Goal: Information Seeking & Learning: Learn about a topic

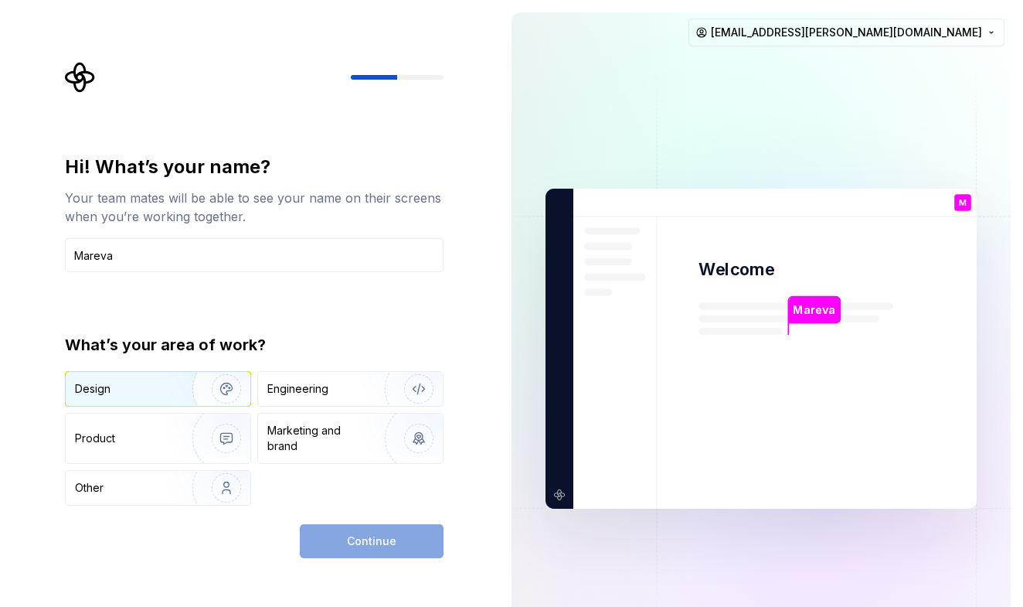
type input "Mareva"
click at [131, 392] on div "Design" at bounding box center [123, 388] width 97 height 15
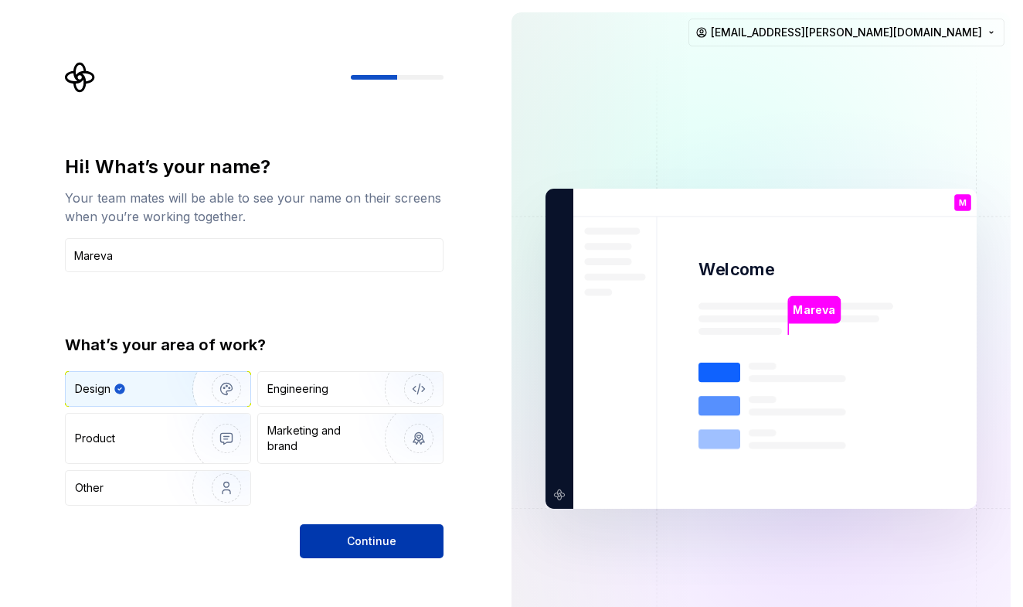
click at [346, 539] on button "Continue" at bounding box center [372, 541] width 144 height 34
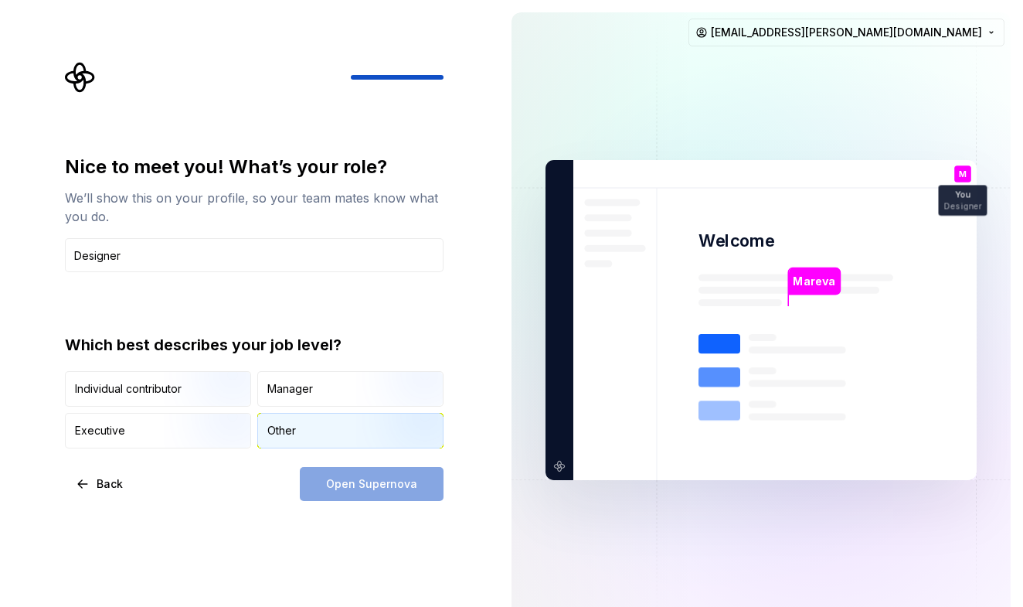
type input "Designer"
click at [290, 427] on div "Other" at bounding box center [281, 430] width 29 height 15
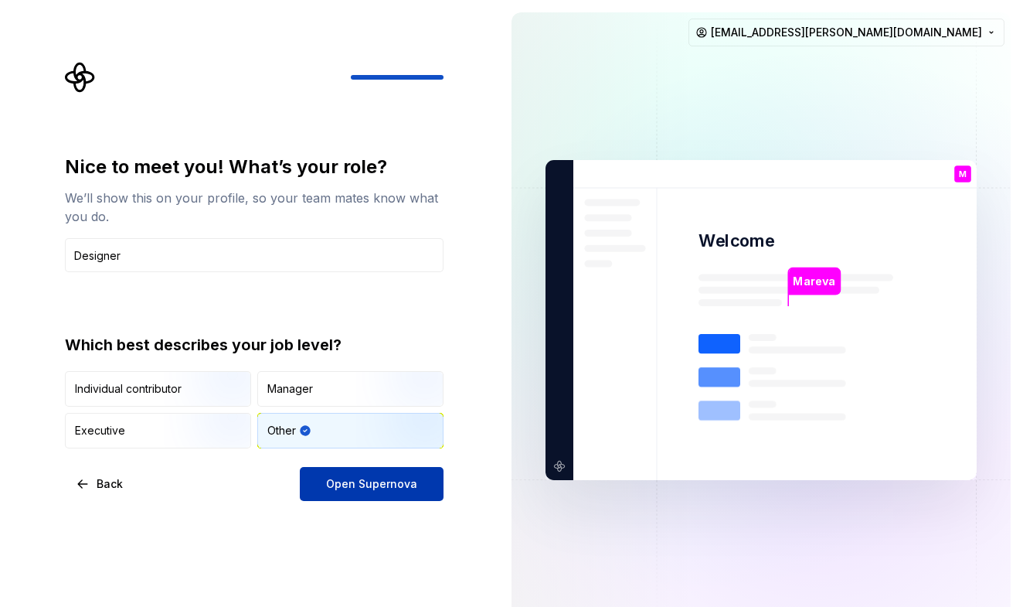
click at [372, 487] on span "Open Supernova" at bounding box center [371, 483] width 91 height 15
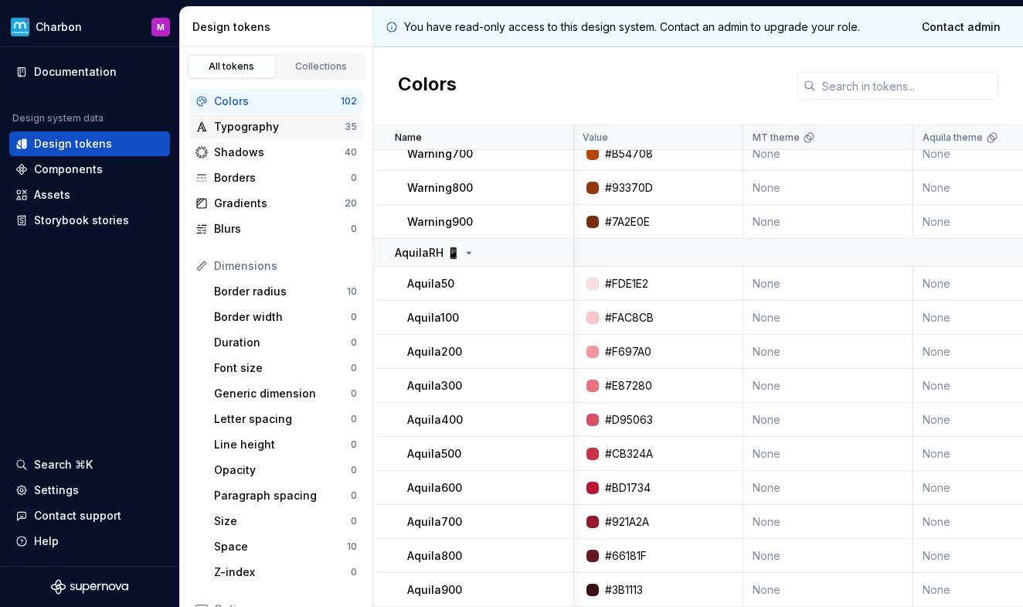
scroll to position [3317, 1]
click at [236, 131] on div "Typography" at bounding box center [279, 126] width 131 height 15
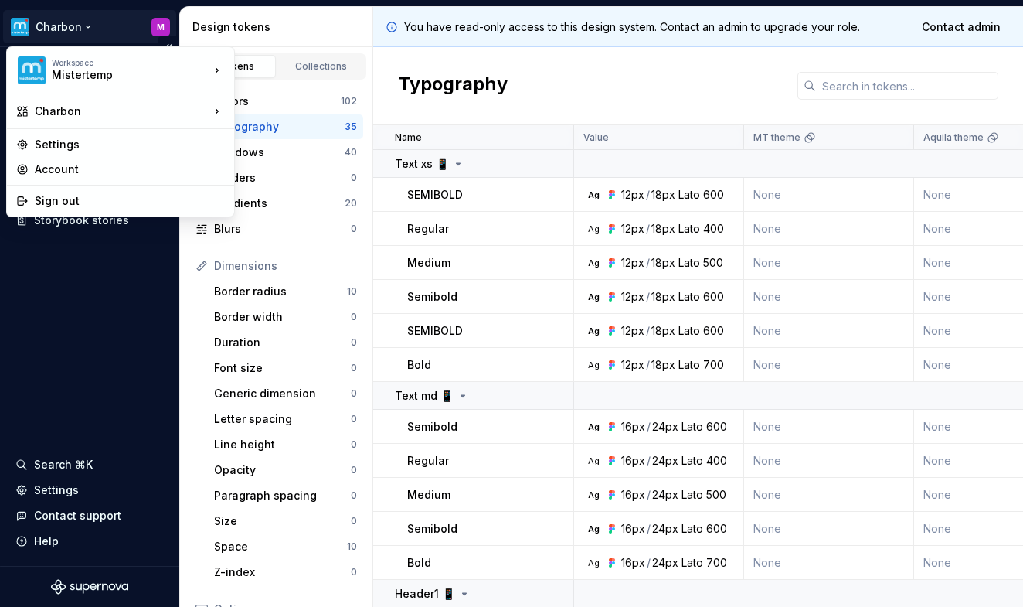
click at [64, 22] on html "Charbon M Documentation Design system data Design tokens Components Assets Stor…" at bounding box center [511, 303] width 1023 height 607
click at [291, 144] on div "Licorne" at bounding box center [310, 139] width 100 height 15
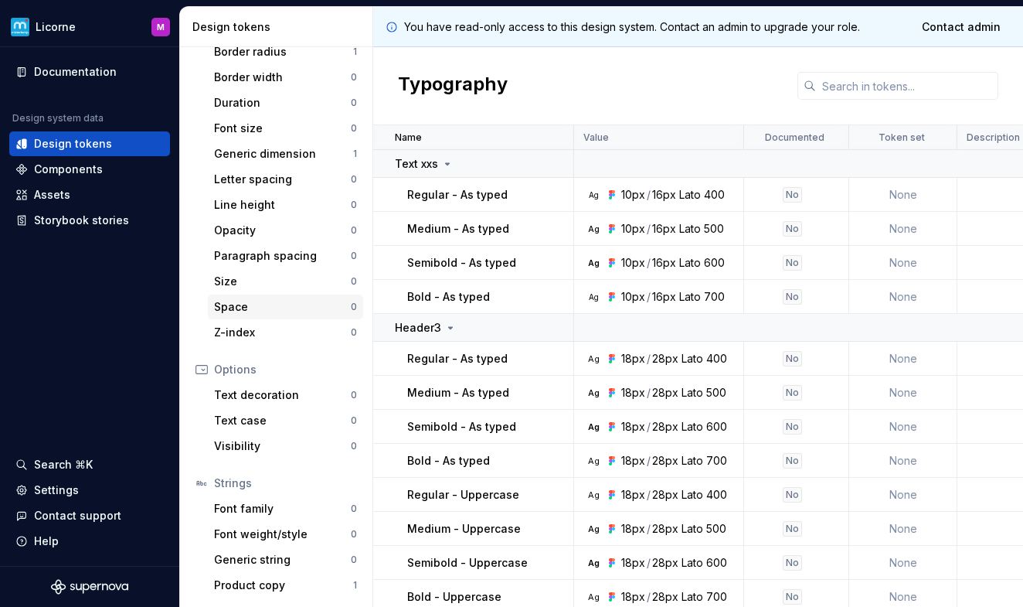
scroll to position [177, 0]
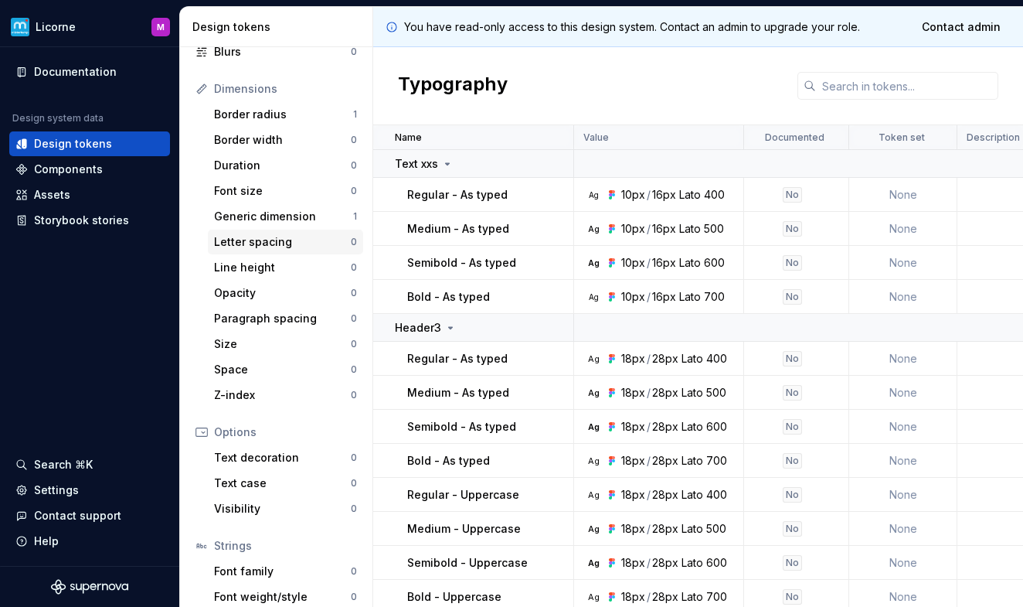
click at [238, 241] on div "Letter spacing" at bounding box center [282, 241] width 137 height 15
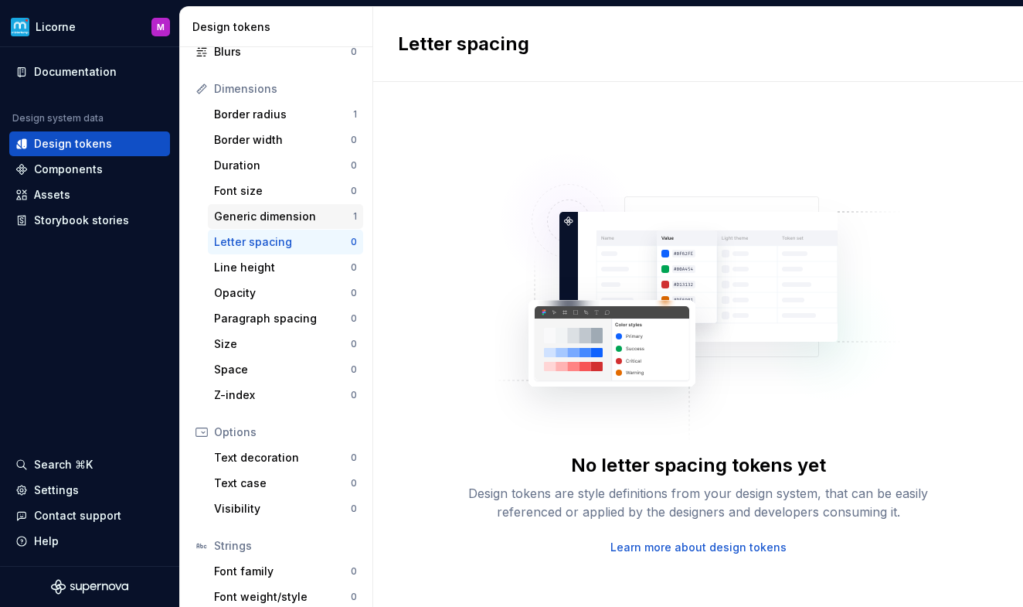
click at [246, 216] on div "Generic dimension" at bounding box center [283, 216] width 139 height 15
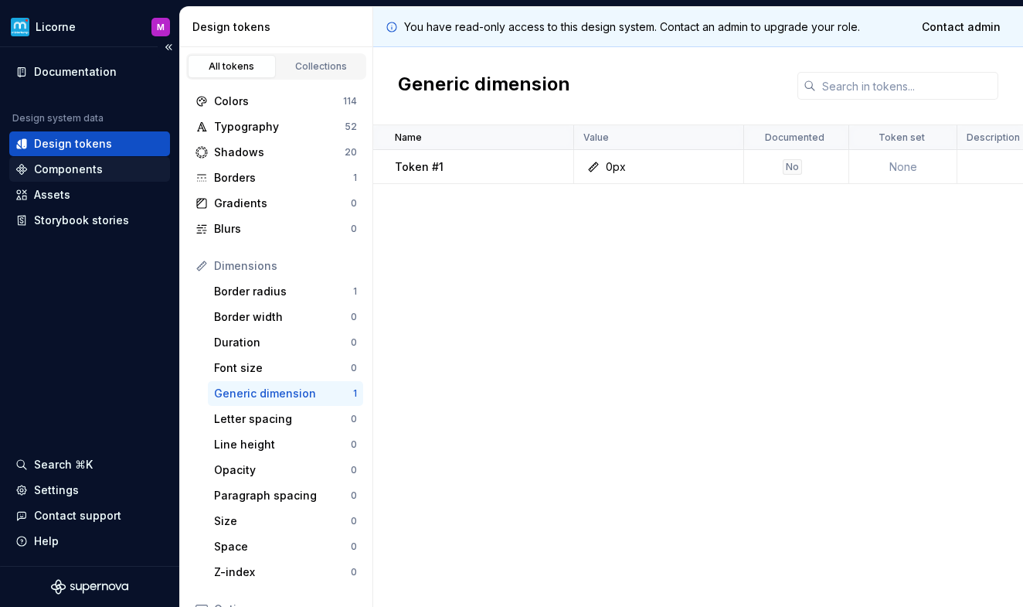
click at [75, 179] on div "Components" at bounding box center [89, 169] width 161 height 25
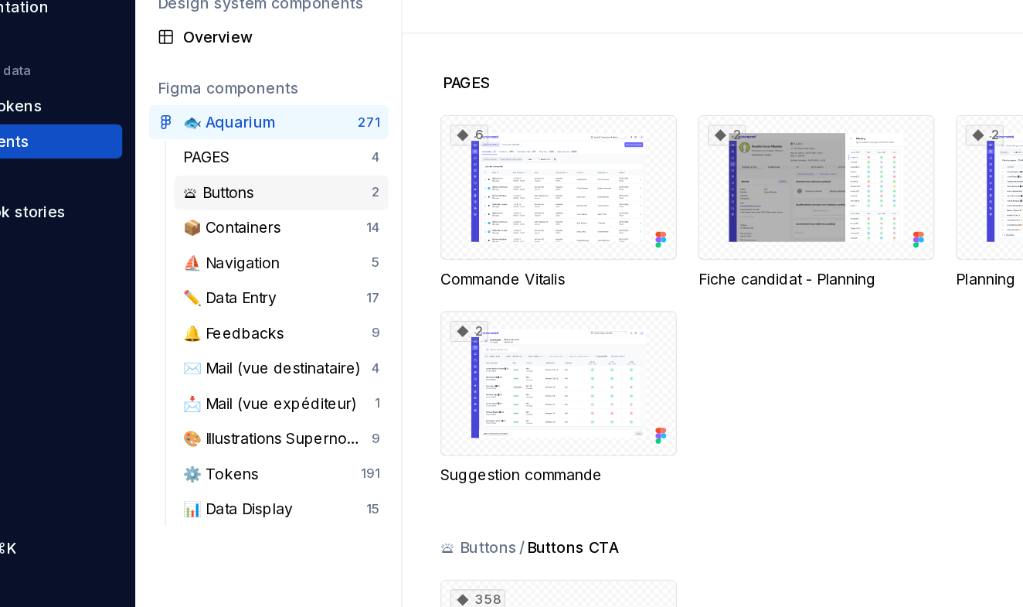
click at [214, 199] on div "🛎 Buttons" at bounding box center [243, 206] width 58 height 15
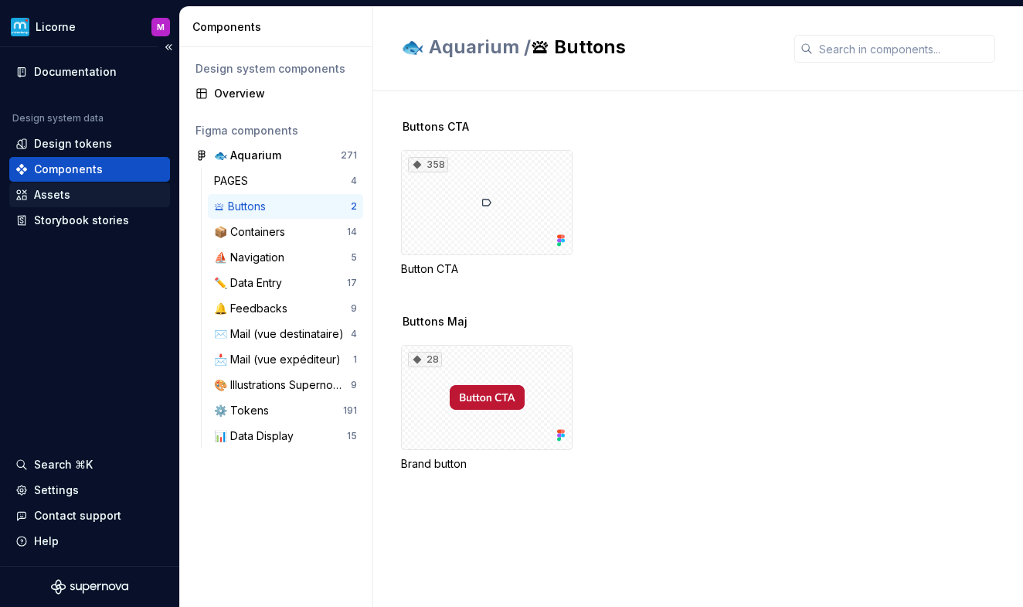
click at [48, 189] on div "Assets" at bounding box center [52, 194] width 36 height 15
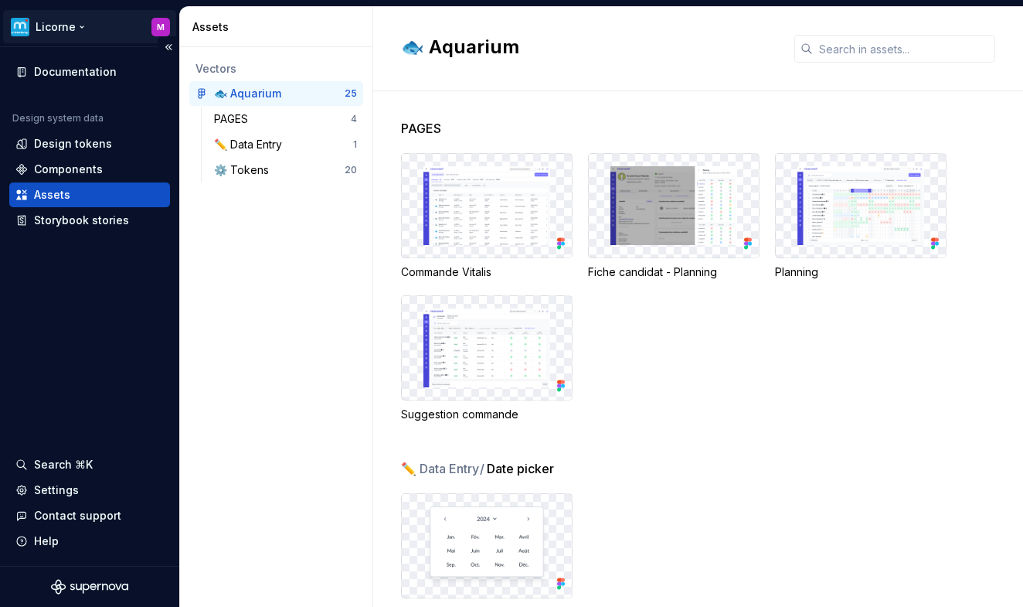
click at [76, 29] on html "Licorne M Documentation Design system data Design tokens Components Assets Stor…" at bounding box center [511, 303] width 1023 height 607
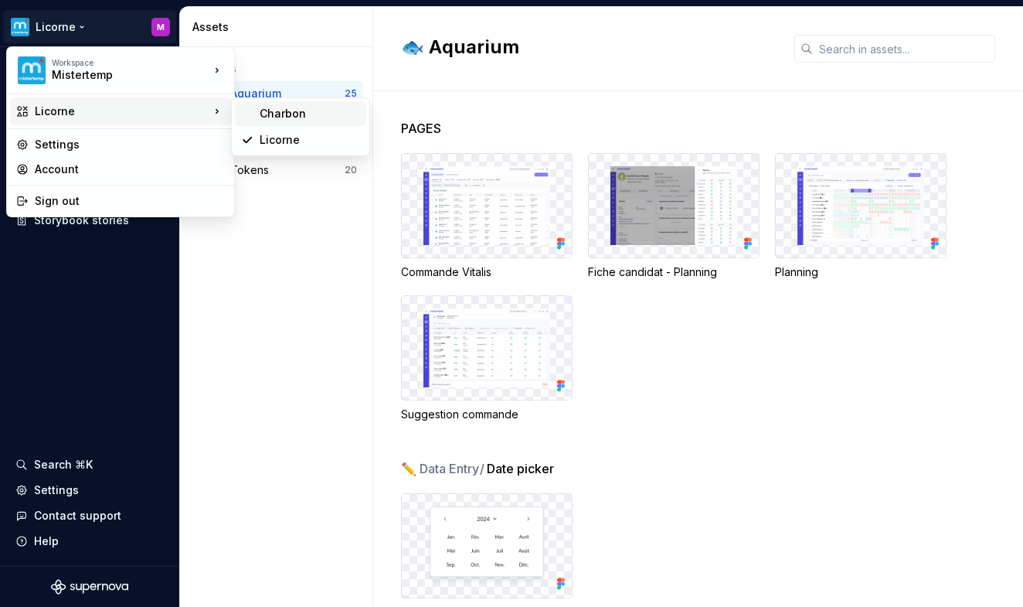
click at [307, 115] on div "Charbon" at bounding box center [310, 113] width 100 height 15
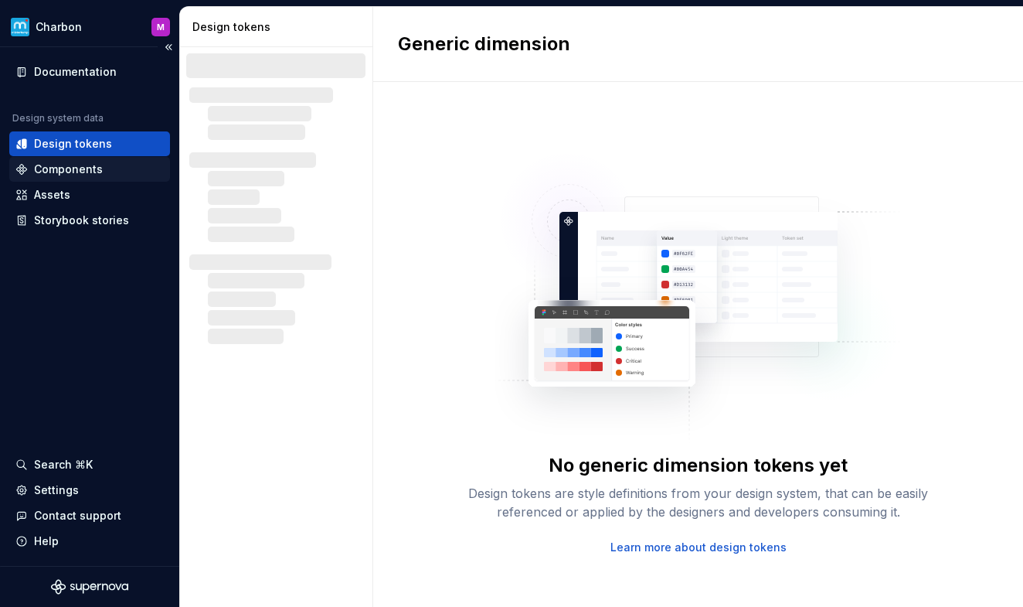
click at [44, 163] on div "Components" at bounding box center [68, 168] width 69 height 15
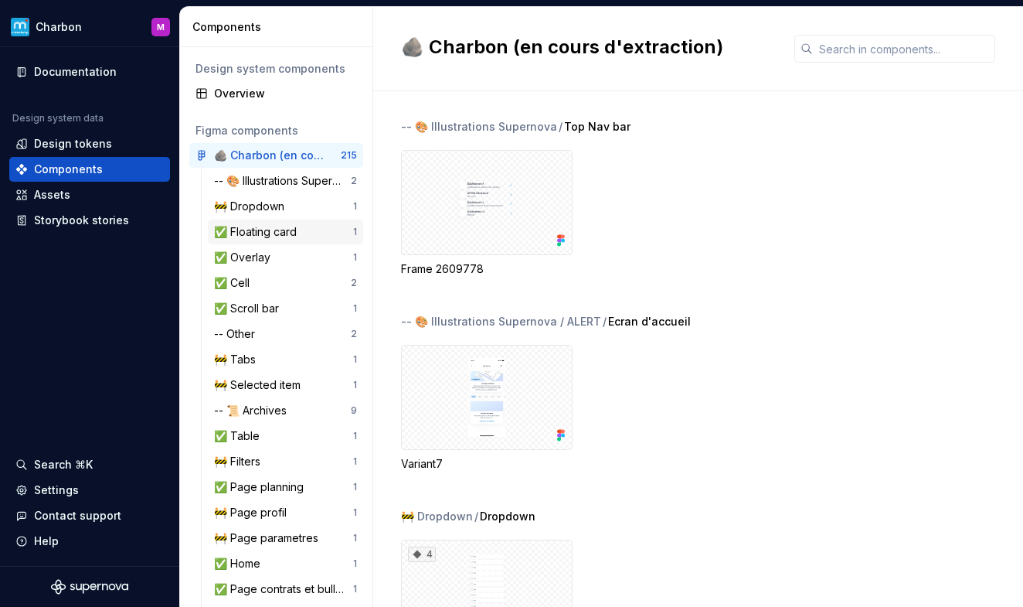
click at [243, 228] on div "✅ Floating card" at bounding box center [258, 231] width 89 height 15
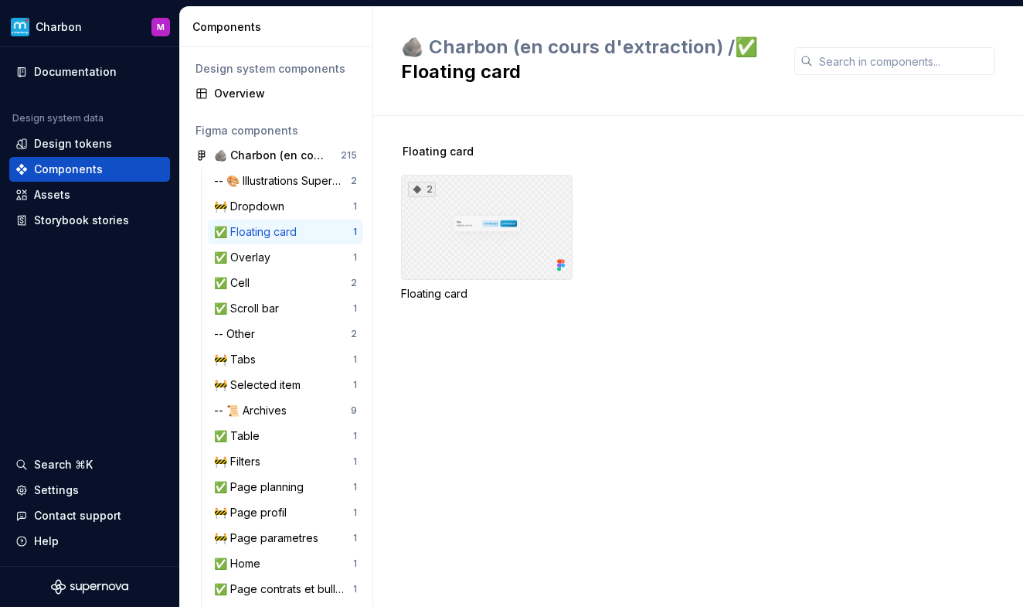
click at [477, 257] on div "2" at bounding box center [487, 227] width 172 height 105
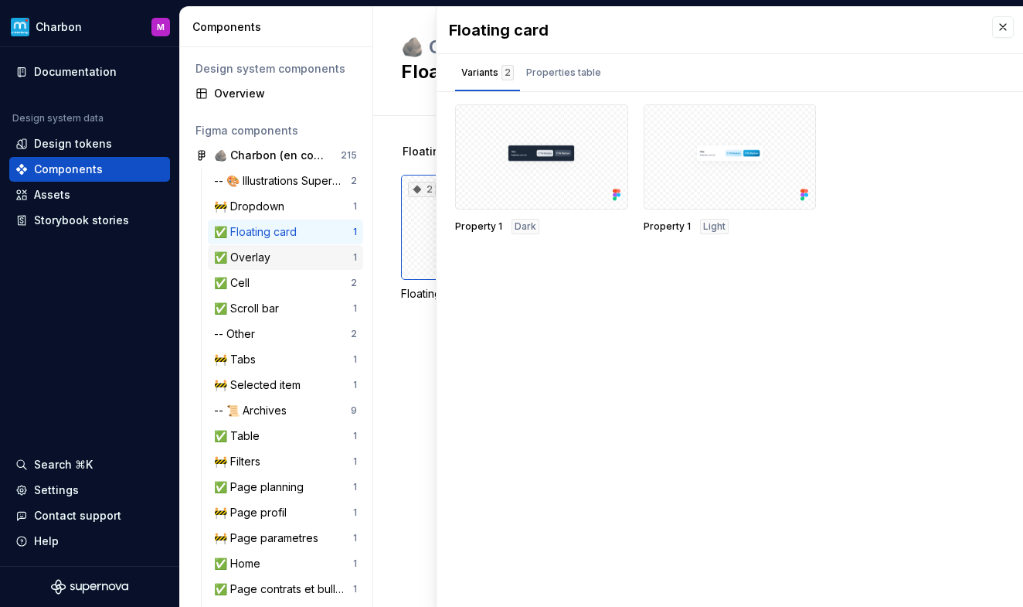
click at [253, 247] on div "✅ Overlay 1" at bounding box center [285, 257] width 155 height 25
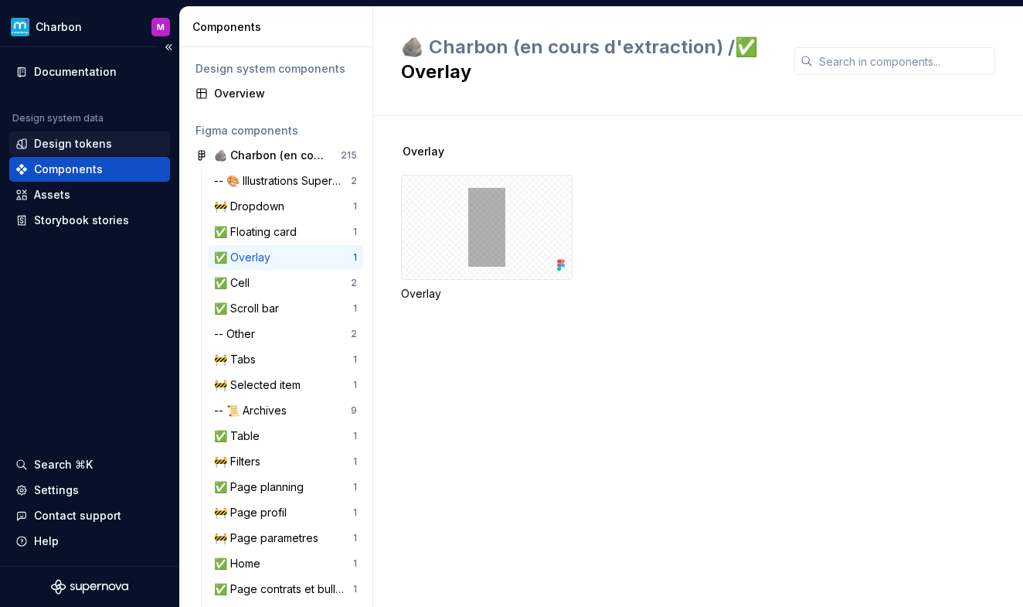
click at [83, 147] on div "Design tokens" at bounding box center [73, 143] width 78 height 15
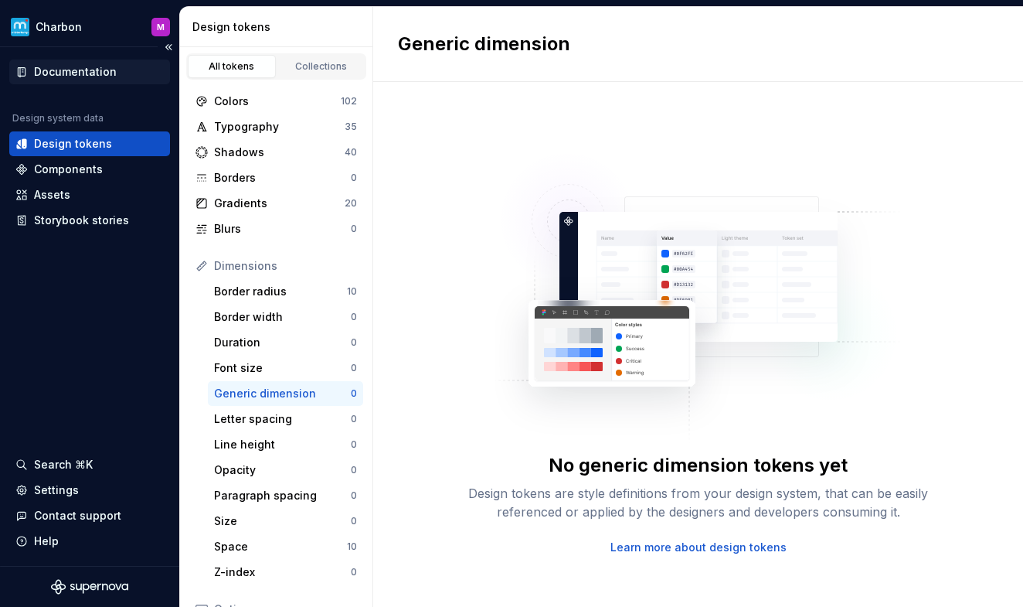
click at [80, 73] on div "Documentation" at bounding box center [75, 71] width 83 height 15
